Goal: Transaction & Acquisition: Purchase product/service

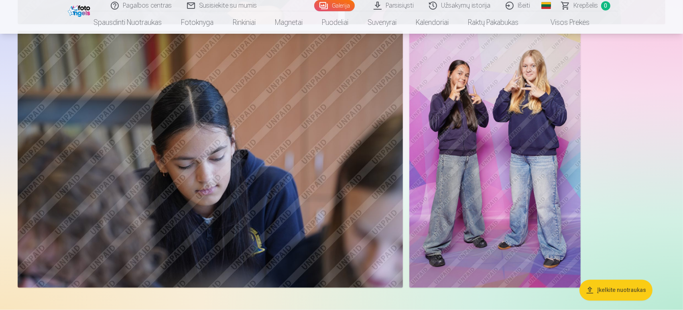
scroll to position [1516, 0]
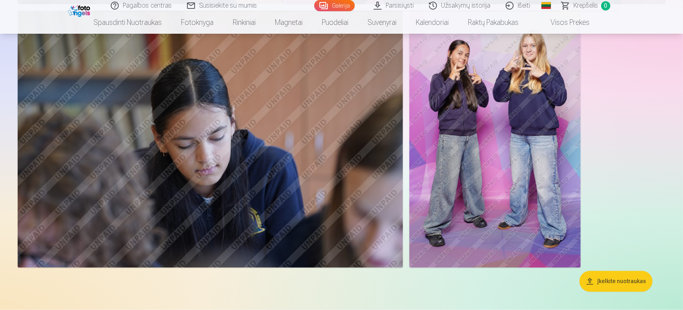
click at [315, 178] on img at bounding box center [210, 139] width 385 height 257
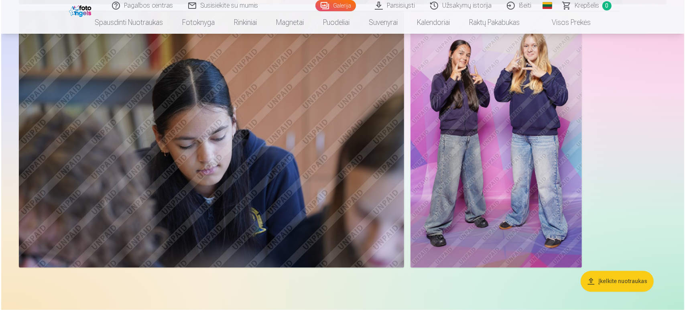
scroll to position [1519, 0]
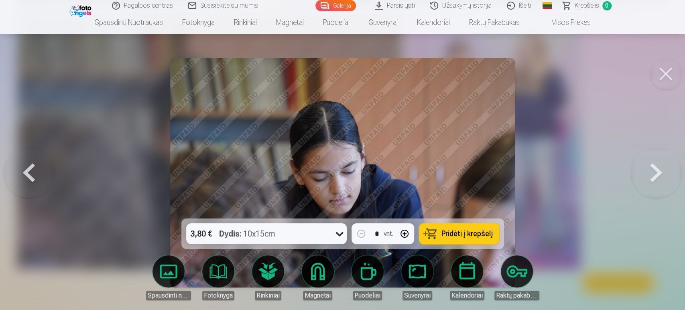
click at [338, 235] on icon at bounding box center [340, 234] width 8 height 4
click at [338, 235] on icon at bounding box center [339, 233] width 13 height 13
click at [472, 235] on span "Pridėti į krepšelį" at bounding box center [467, 233] width 51 height 7
click at [26, 163] on button at bounding box center [28, 172] width 51 height 75
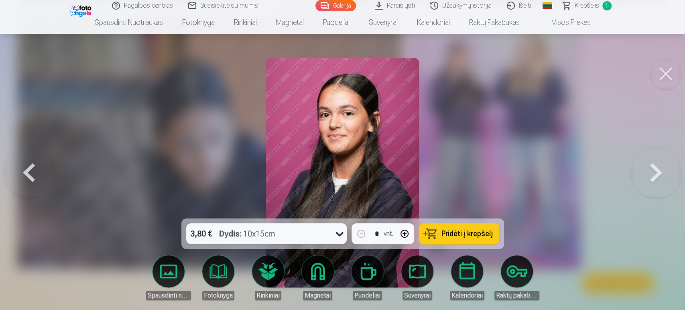
click at [24, 164] on button at bounding box center [28, 172] width 51 height 75
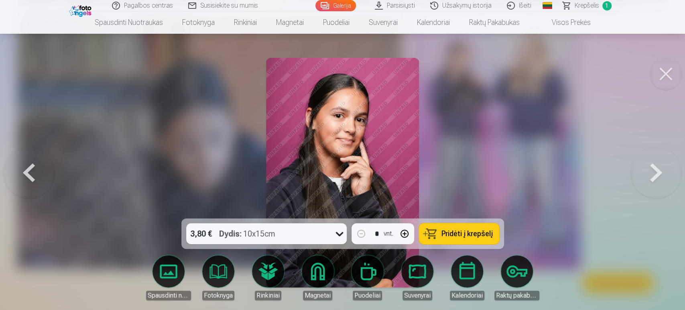
click at [24, 164] on button at bounding box center [28, 172] width 51 height 75
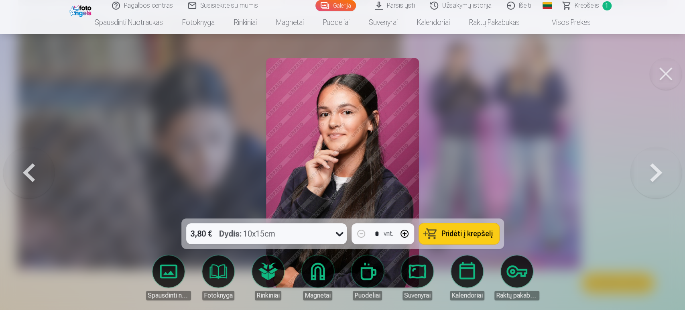
click at [24, 164] on button at bounding box center [28, 172] width 51 height 75
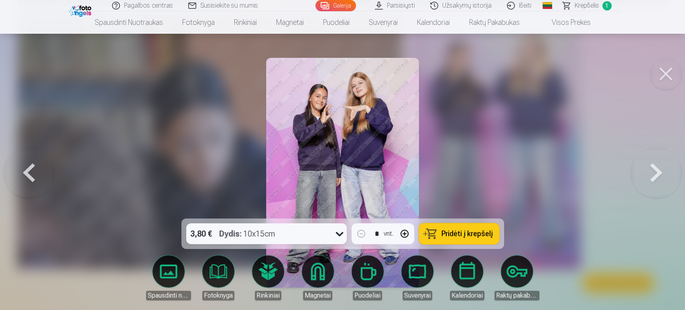
click at [24, 164] on button at bounding box center [28, 172] width 51 height 75
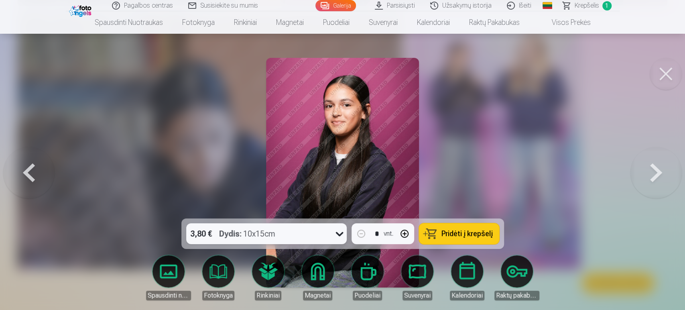
click at [479, 234] on span "Pridėti į krepšelį" at bounding box center [467, 233] width 51 height 7
click at [30, 170] on button at bounding box center [28, 172] width 51 height 75
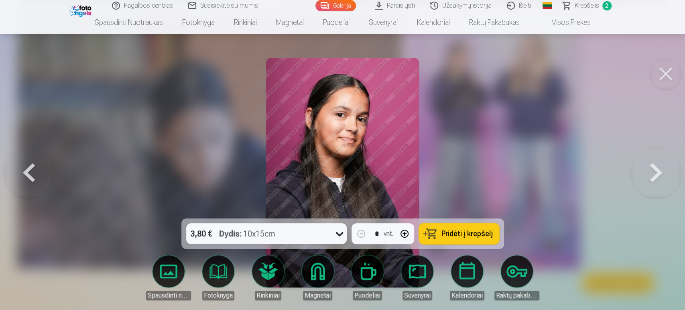
click at [30, 170] on button at bounding box center [28, 172] width 51 height 75
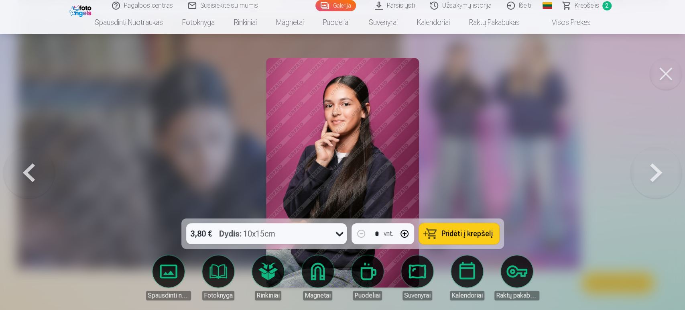
click at [30, 170] on button at bounding box center [28, 172] width 51 height 75
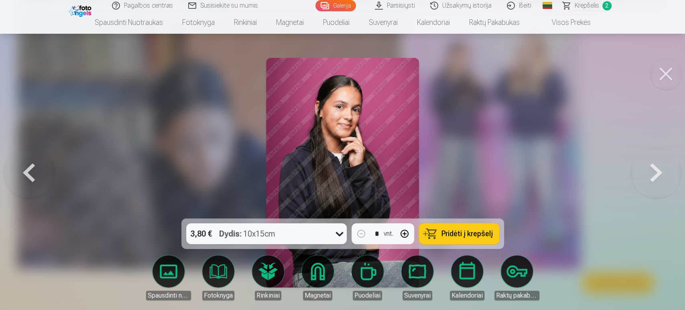
click at [30, 170] on button at bounding box center [28, 172] width 51 height 75
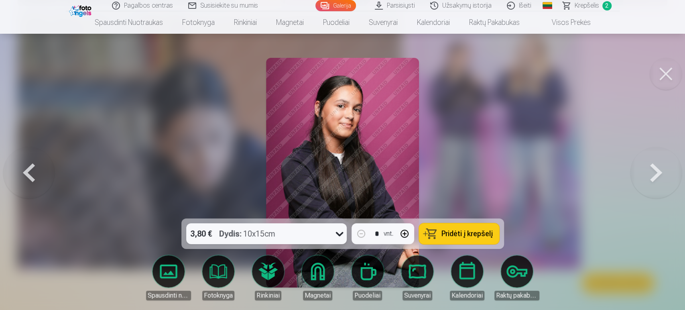
click at [30, 170] on button at bounding box center [28, 172] width 51 height 75
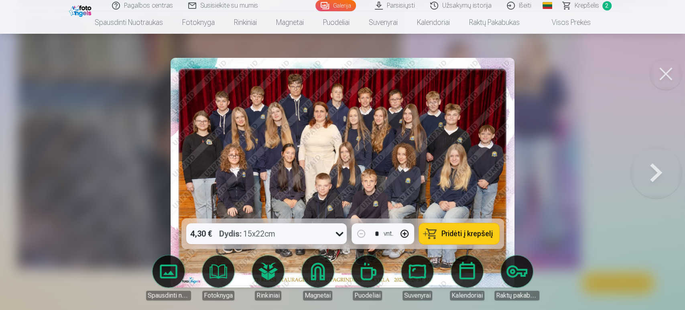
click at [469, 233] on span "Pridėti į krepšelį" at bounding box center [467, 233] width 51 height 7
click at [580, 4] on span "Krepšelis" at bounding box center [587, 6] width 24 height 10
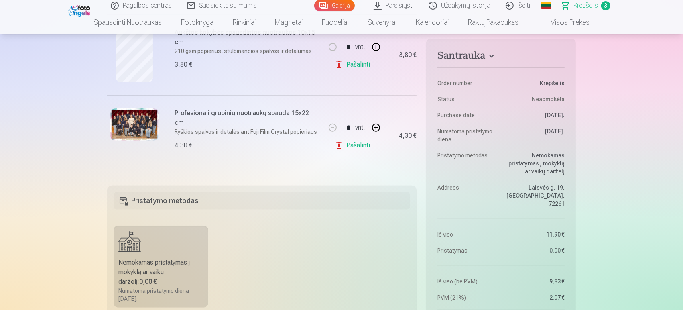
scroll to position [312, 0]
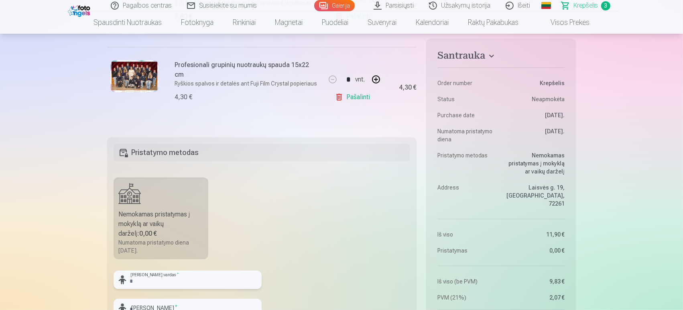
click at [181, 279] on input "text" at bounding box center [188, 280] width 148 height 18
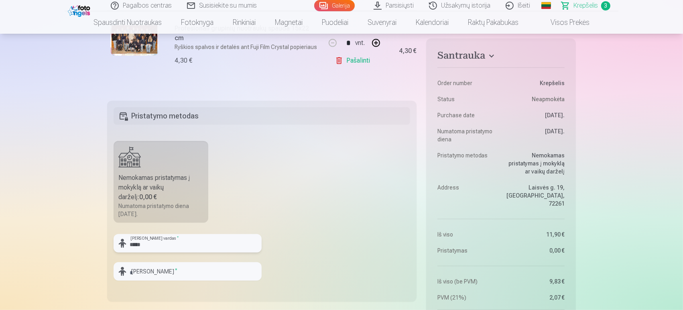
scroll to position [401, 0]
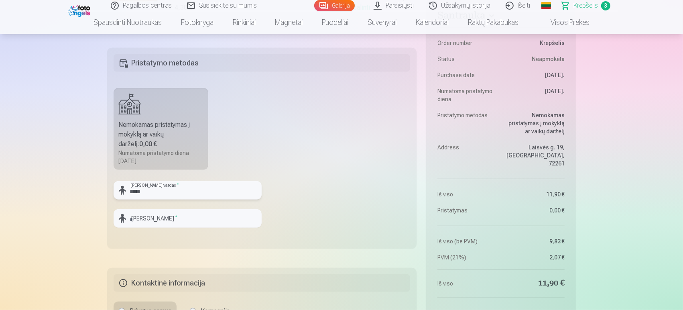
type input "*****"
click at [156, 222] on input "text" at bounding box center [188, 218] width 148 height 18
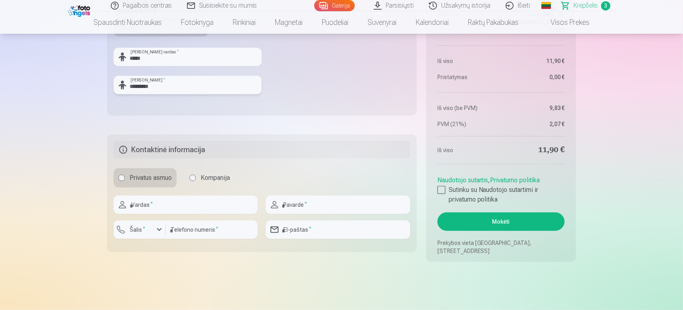
scroll to position [535, 0]
type input "*********"
click at [165, 206] on input "text" at bounding box center [186, 204] width 144 height 18
type input "*********"
click at [297, 204] on input "text" at bounding box center [338, 204] width 144 height 18
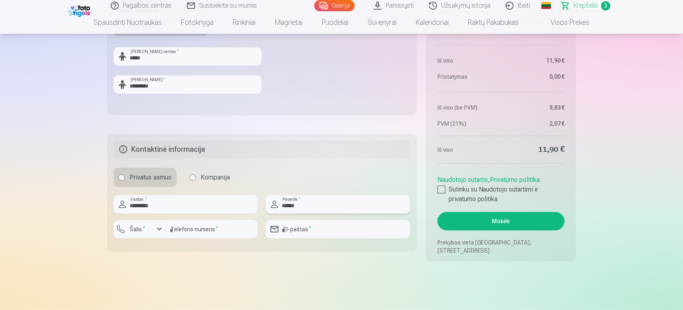
type input "******"
click at [299, 230] on input "email" at bounding box center [338, 229] width 144 height 18
type input "**********"
click at [189, 231] on input "number" at bounding box center [212, 229] width 92 height 18
click at [160, 229] on div "button" at bounding box center [160, 229] width 10 height 10
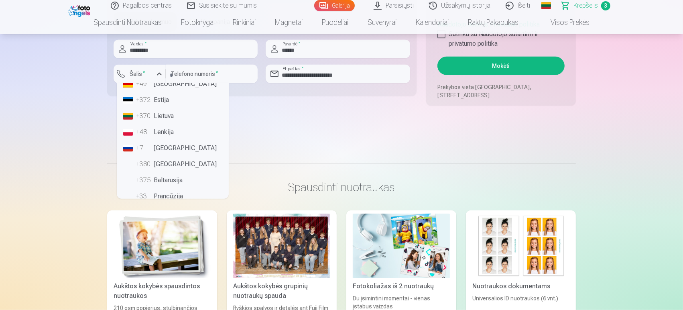
scroll to position [0, 0]
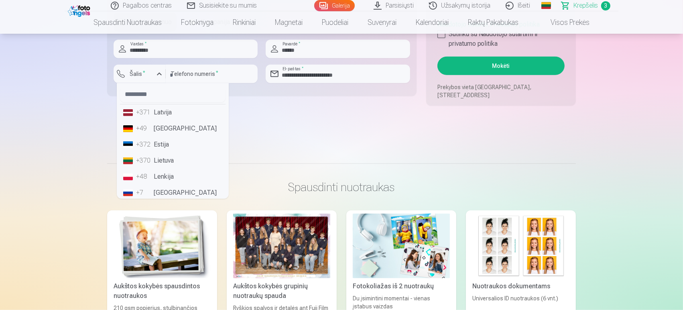
click at [174, 158] on li "+370 Lietuva" at bounding box center [173, 161] width 106 height 16
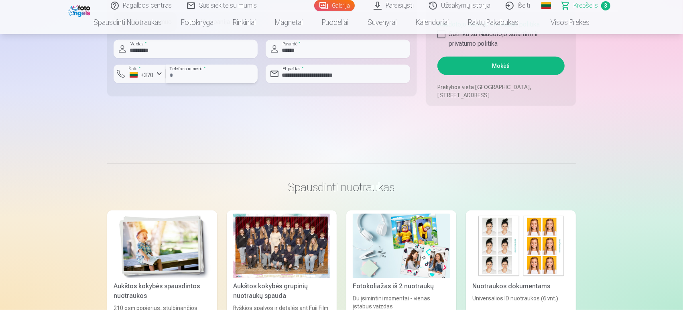
click at [210, 73] on input "number" at bounding box center [212, 74] width 92 height 18
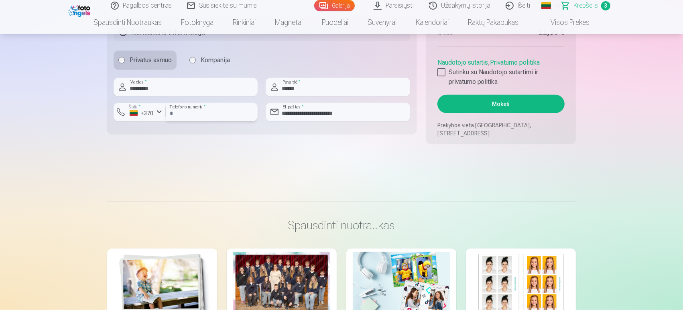
scroll to position [601, 0]
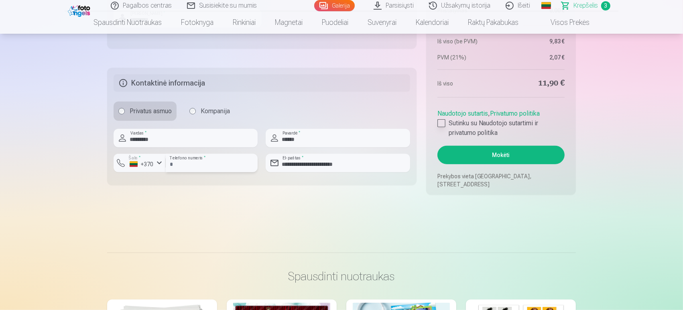
type input "********"
click at [440, 122] on div at bounding box center [442, 123] width 8 height 8
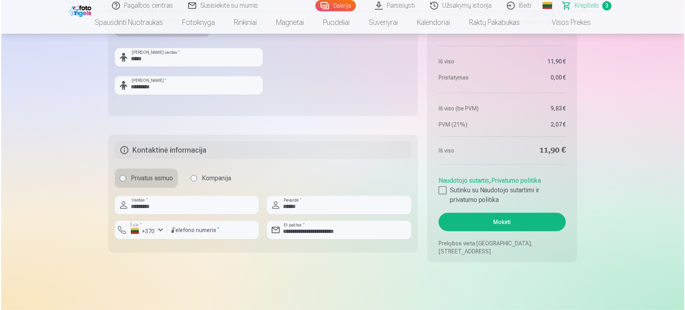
scroll to position [535, 0]
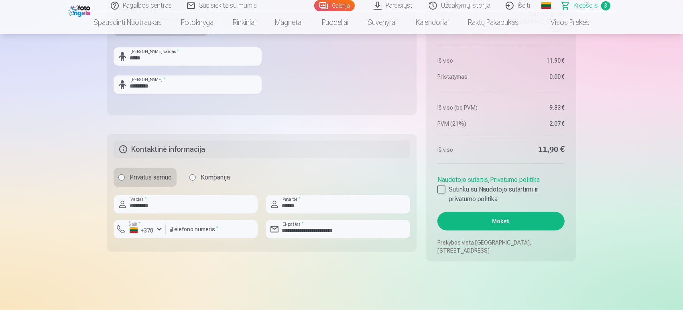
click at [496, 226] on button "Mokėti" at bounding box center [501, 221] width 127 height 18
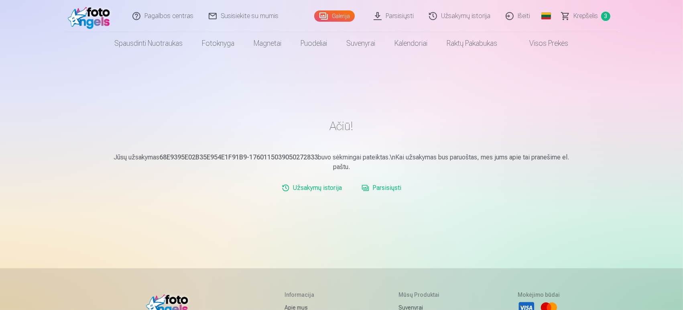
click at [524, 16] on link "Išeiti" at bounding box center [519, 16] width 40 height 32
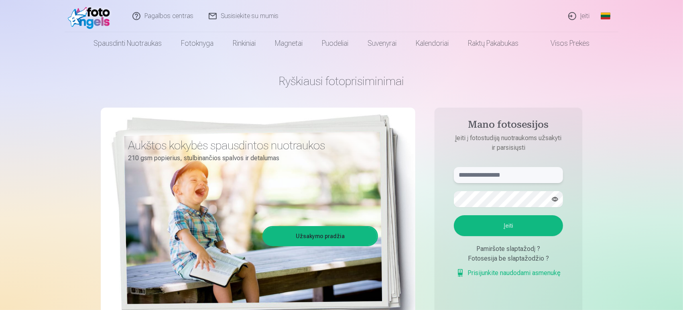
click at [480, 178] on input "text" at bounding box center [508, 175] width 109 height 16
type input "*"
type input "**********"
click at [514, 231] on button "Įeiti" at bounding box center [508, 225] width 109 height 21
